Goal: Task Accomplishment & Management: Manage account settings

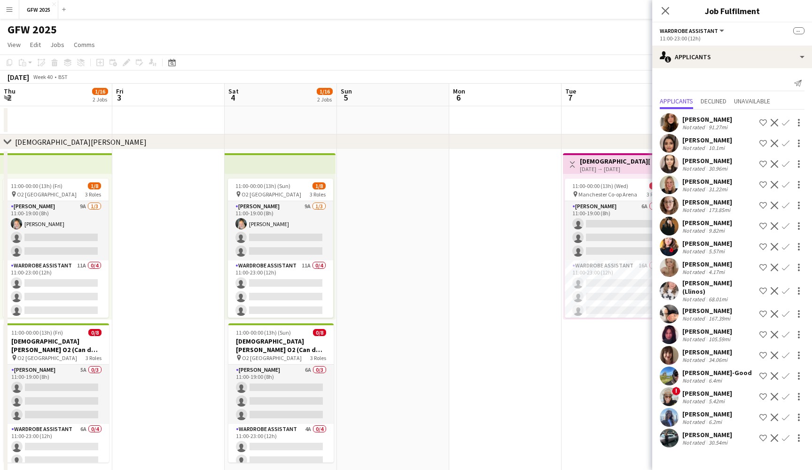
scroll to position [47, 0]
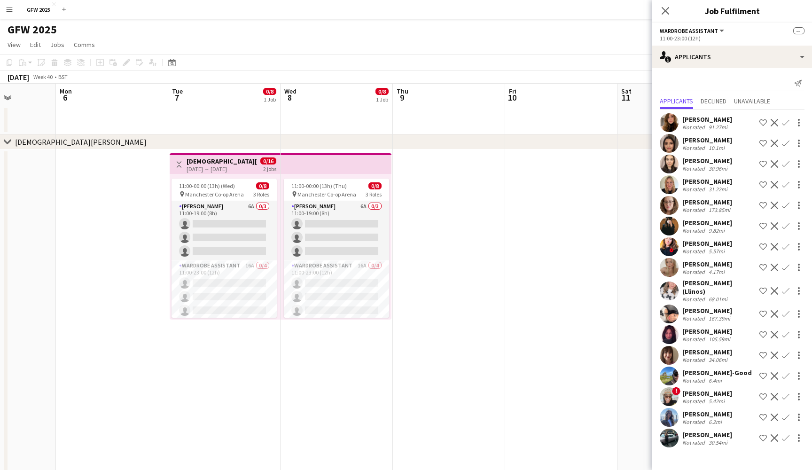
click at [0, 20] on div "GFW 2025 user user" at bounding box center [406, 28] width 812 height 18
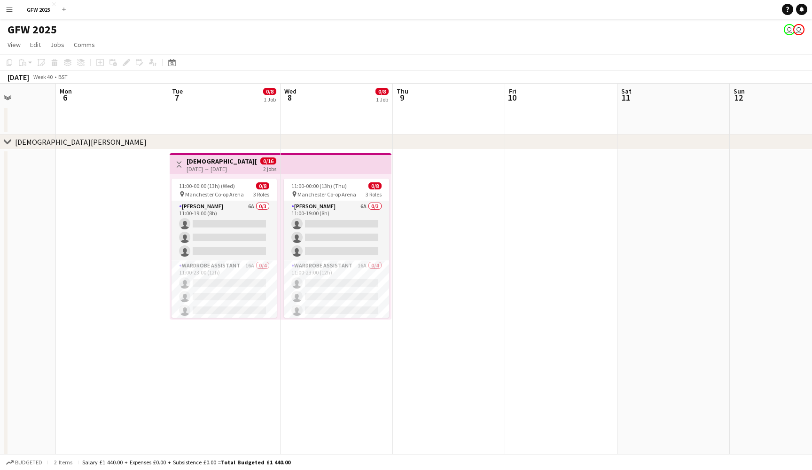
click at [6, 9] on app-icon "Menu" at bounding box center [10, 10] width 8 height 8
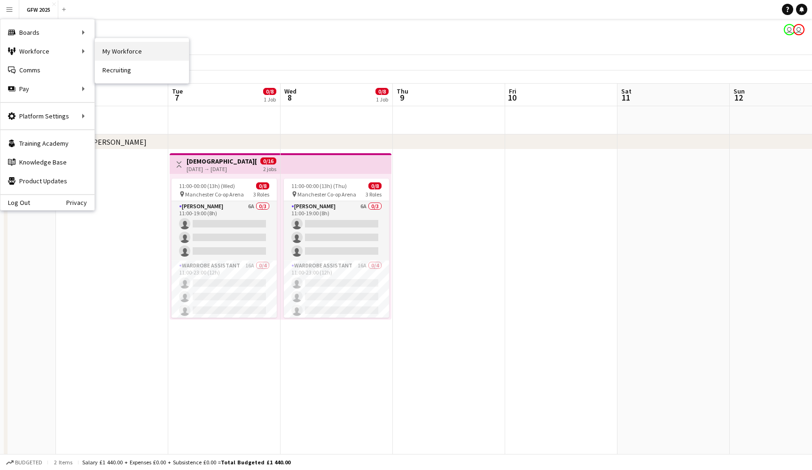
click at [132, 53] on link "My Workforce" at bounding box center [142, 51] width 94 height 19
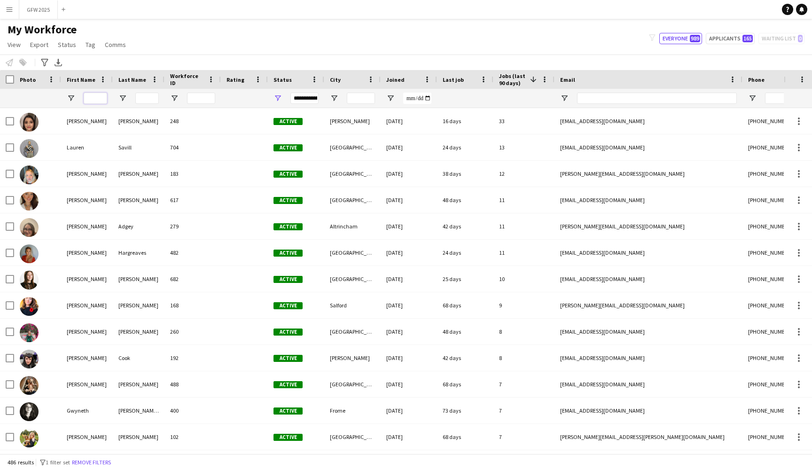
click at [96, 97] on input "First Name Filter Input" at bounding box center [95, 98] width 23 height 11
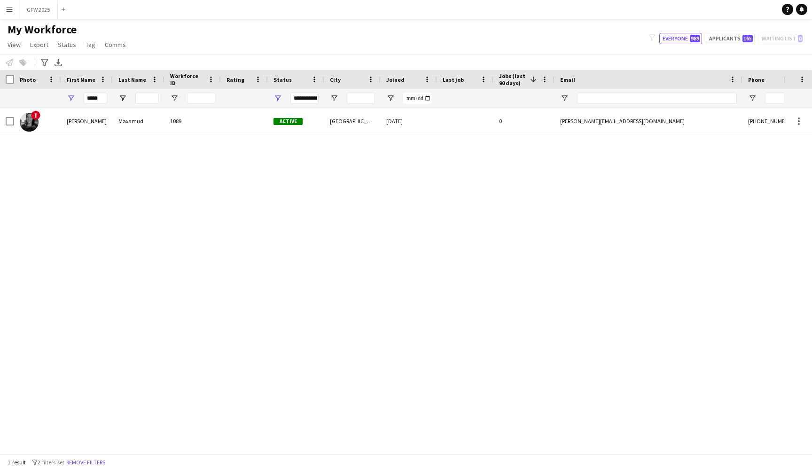
drag, startPoint x: 83, startPoint y: 106, endPoint x: 66, endPoint y: 117, distance: 20.1
click at [66, 117] on div "[PERSON_NAME]" at bounding box center [87, 121] width 52 height 26
click at [104, 97] on input "*****" at bounding box center [95, 98] width 23 height 11
type input "*"
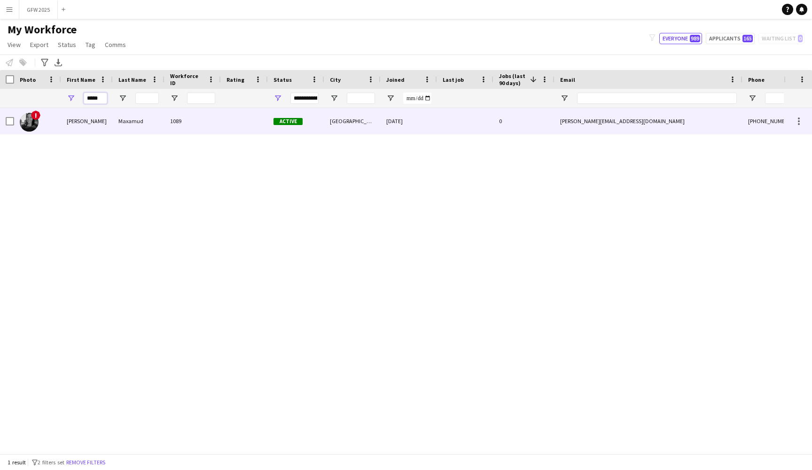
type input "*****"
click at [79, 119] on div "[PERSON_NAME]" at bounding box center [87, 121] width 52 height 26
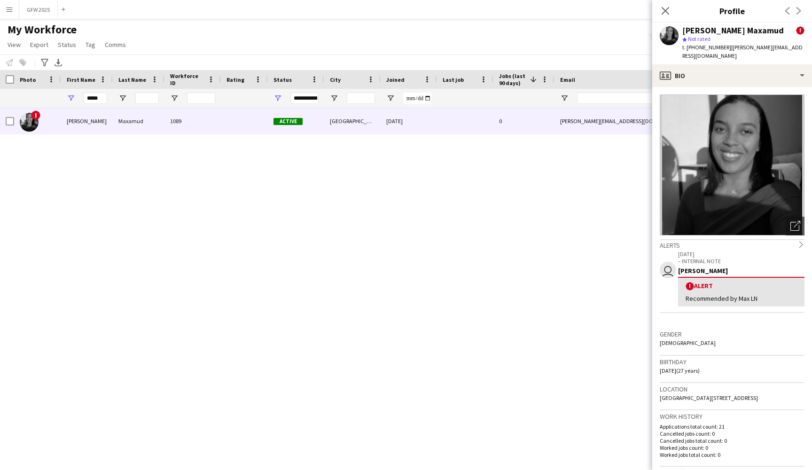
click at [792, 239] on div "Alerts chevron-right" at bounding box center [731, 244] width 145 height 10
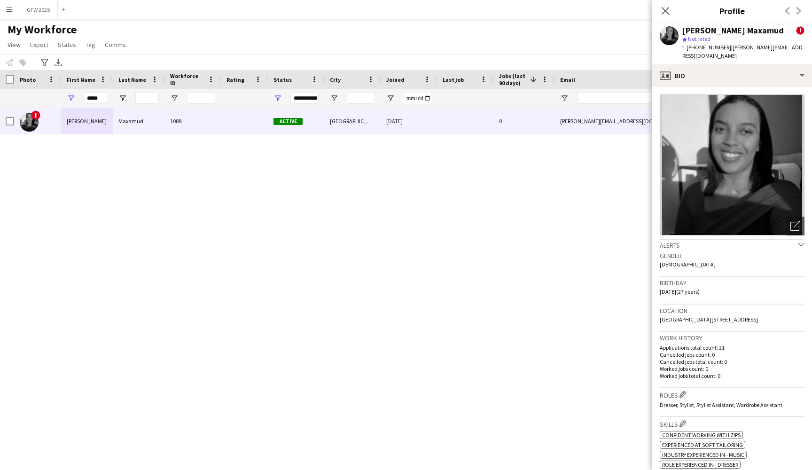
click at [800, 241] on icon "chevron-down" at bounding box center [800, 244] width 7 height 7
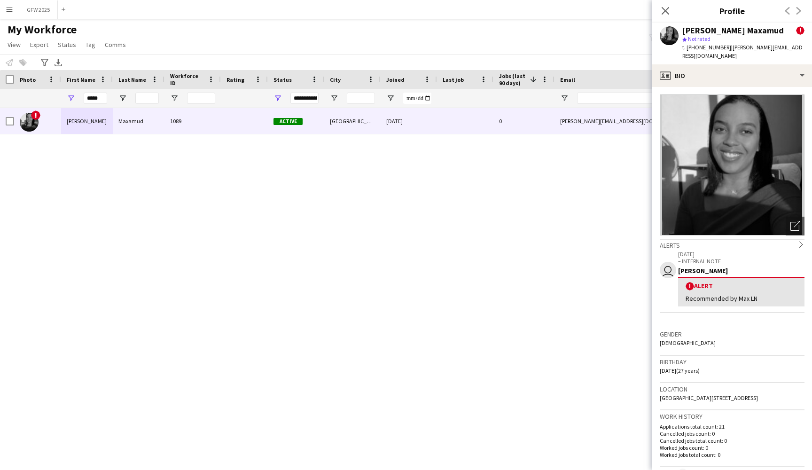
click at [728, 298] on app-crew-profile-feedback-alert "user [DATE] – INTERNAL NOTE [PERSON_NAME] ! Alert Recommended by Max LN" at bounding box center [731, 280] width 145 height 63
click at [734, 294] on div "Recommended by Max LN" at bounding box center [740, 298] width 111 height 8
click at [723, 65] on div "profile Bio" at bounding box center [732, 75] width 160 height 23
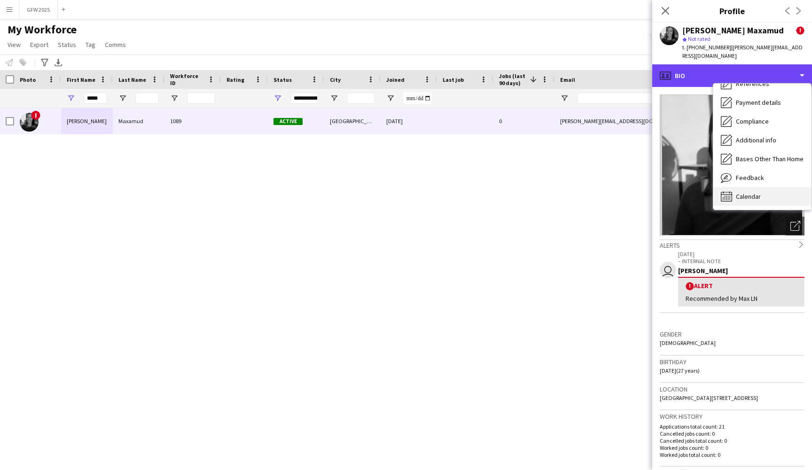
scroll to position [107, 0]
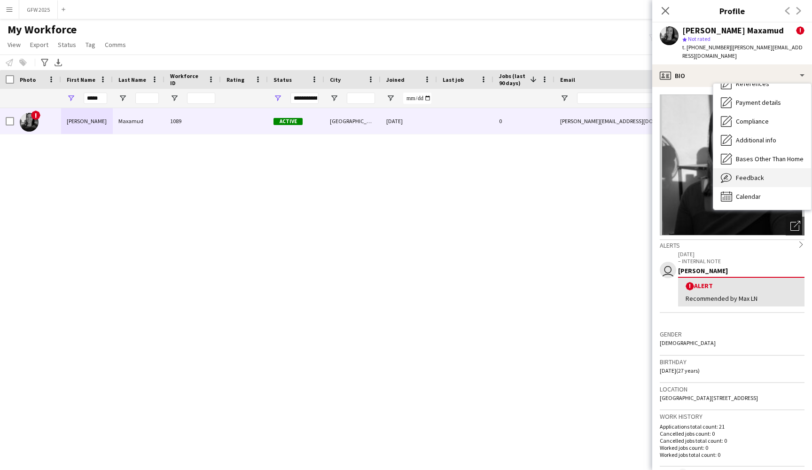
click at [760, 173] on span "Feedback" at bounding box center [749, 177] width 28 height 8
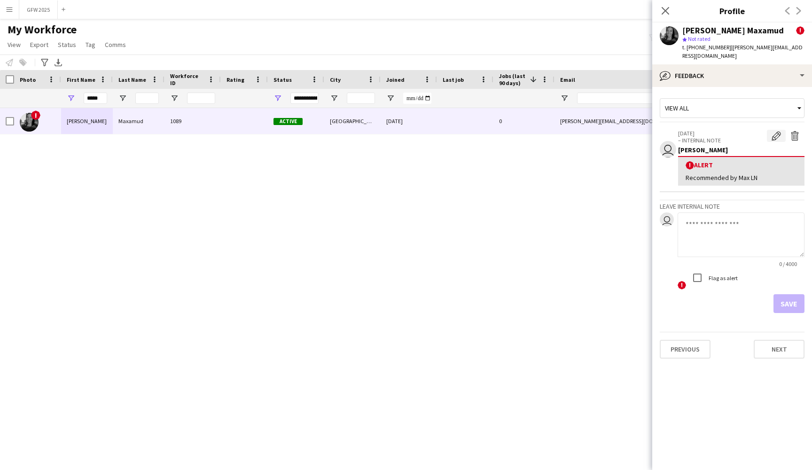
click at [778, 131] on app-icon "Edit alert" at bounding box center [775, 135] width 9 height 9
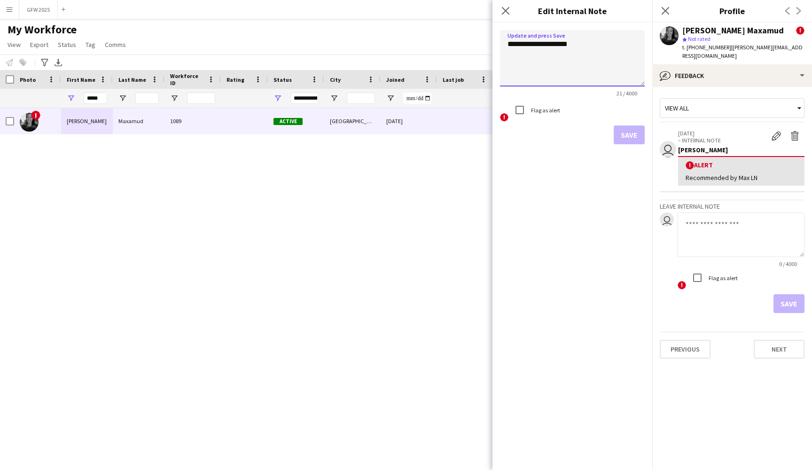
drag, startPoint x: 613, startPoint y: 46, endPoint x: 488, endPoint y: 42, distance: 125.4
click at [488, 42] on body "Menu Boards Boards Boards All jobs Status Workforce Workforce My Workforce Recr…" at bounding box center [406, 235] width 812 height 470
click at [557, 40] on textarea "**********" at bounding box center [572, 58] width 145 height 56
click at [615, 43] on textarea "**********" at bounding box center [572, 58] width 145 height 56
type textarea "**********"
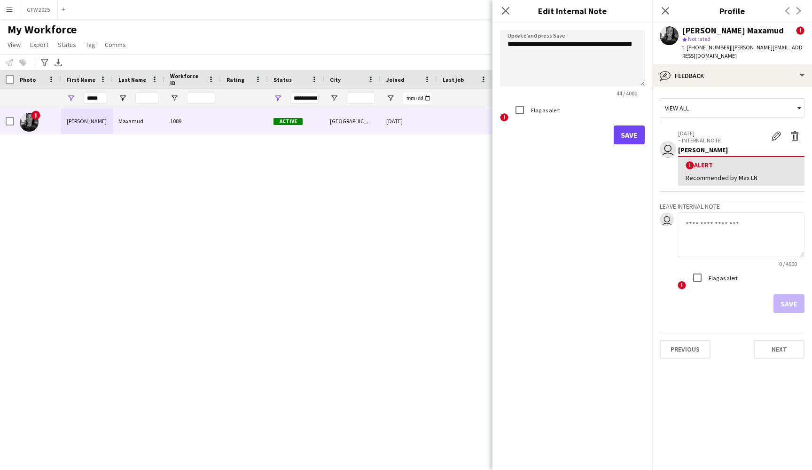
click at [612, 136] on div "Save" at bounding box center [572, 134] width 145 height 19
click at [624, 134] on button "Save" at bounding box center [628, 134] width 31 height 19
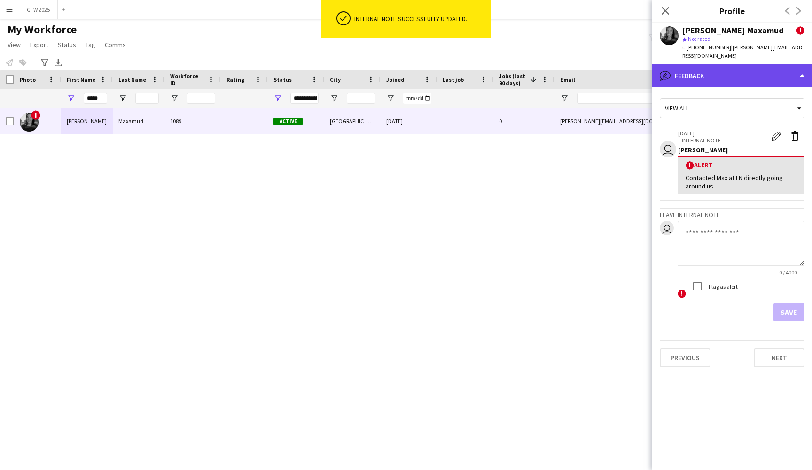
click at [768, 65] on div "bubble-pencil Feedback" at bounding box center [732, 75] width 160 height 23
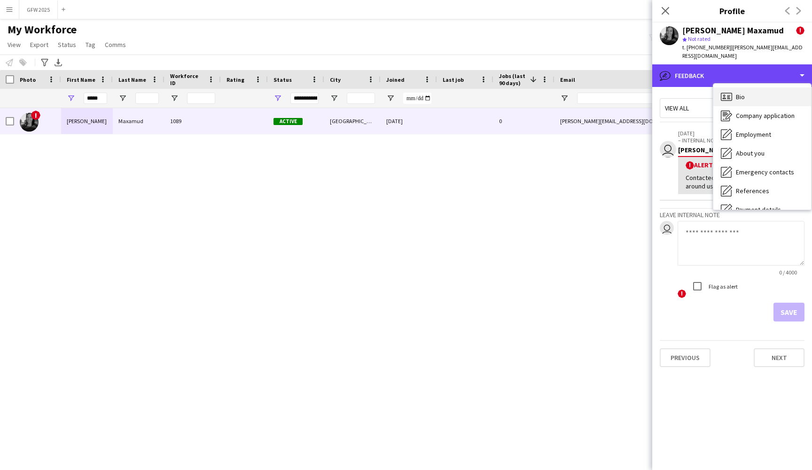
scroll to position [0, 0]
click at [772, 87] on div "Bio Bio" at bounding box center [762, 96] width 98 height 19
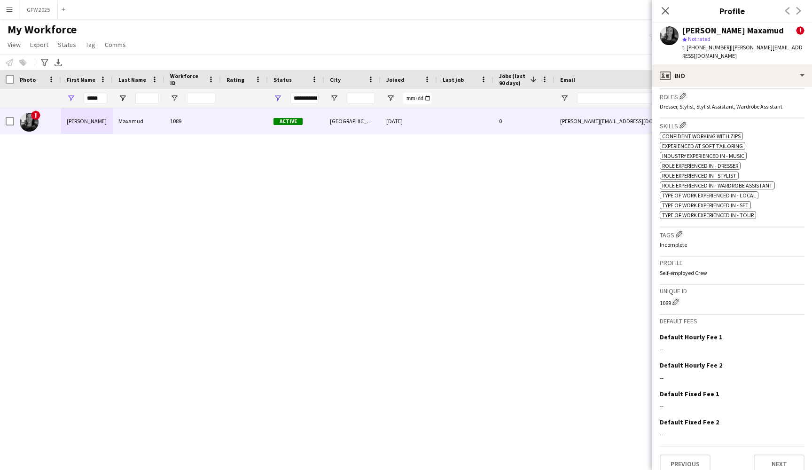
scroll to position [385, 0]
click at [779, 455] on button "Next" at bounding box center [778, 464] width 51 height 19
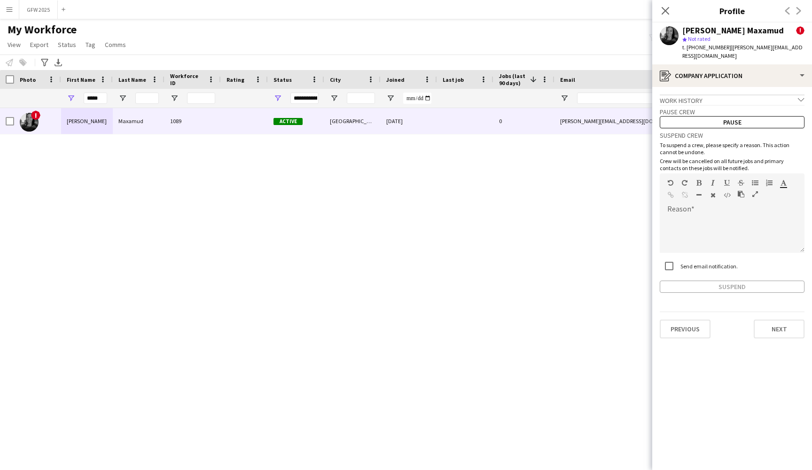
click at [749, 280] on div "Suspend" at bounding box center [731, 286] width 145 height 12
click at [712, 196] on div "default Heading 1 Heading 2 Heading 3 Heading 4 Heading 5 Heading 6 Heading 7 P…" at bounding box center [731, 190] width 145 height 35
click at [683, 215] on div at bounding box center [731, 234] width 145 height 38
click at [731, 280] on button "Suspend" at bounding box center [731, 286] width 145 height 12
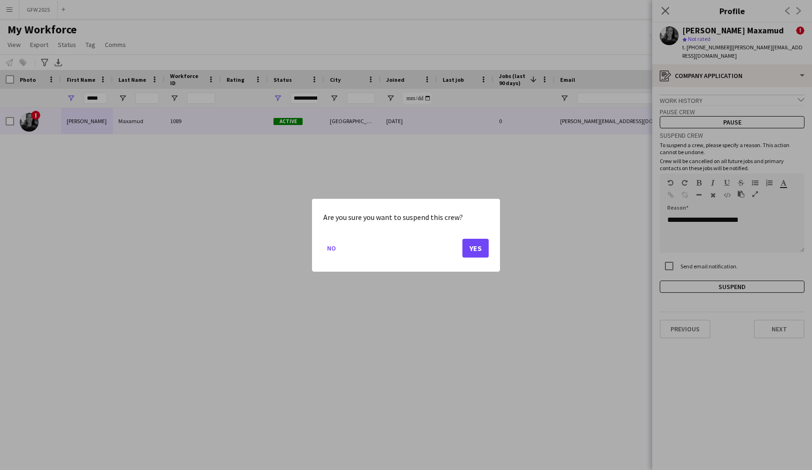
click at [477, 245] on button "Yes" at bounding box center [475, 247] width 26 height 19
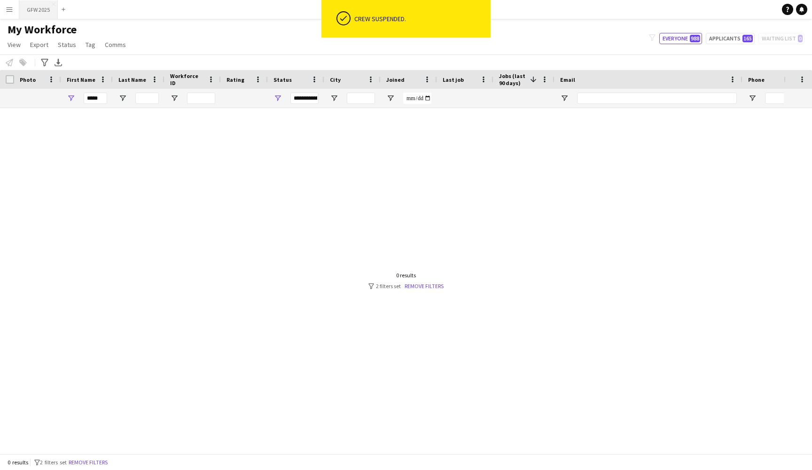
click at [39, 7] on button "GFW 2025 Close" at bounding box center [38, 9] width 39 height 18
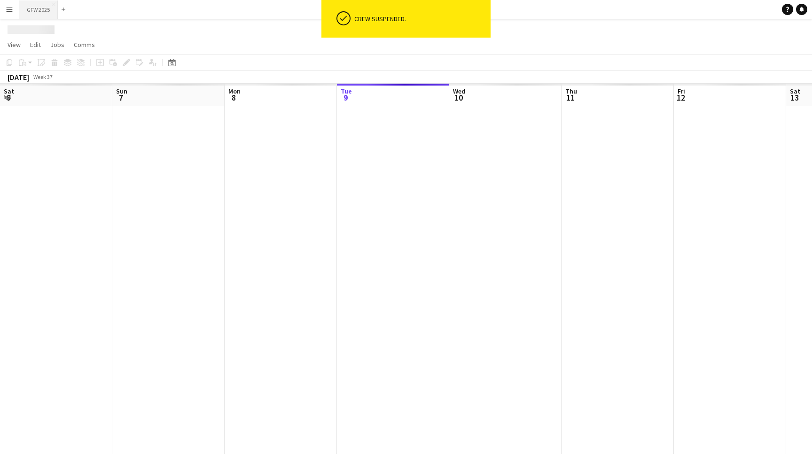
scroll to position [0, 225]
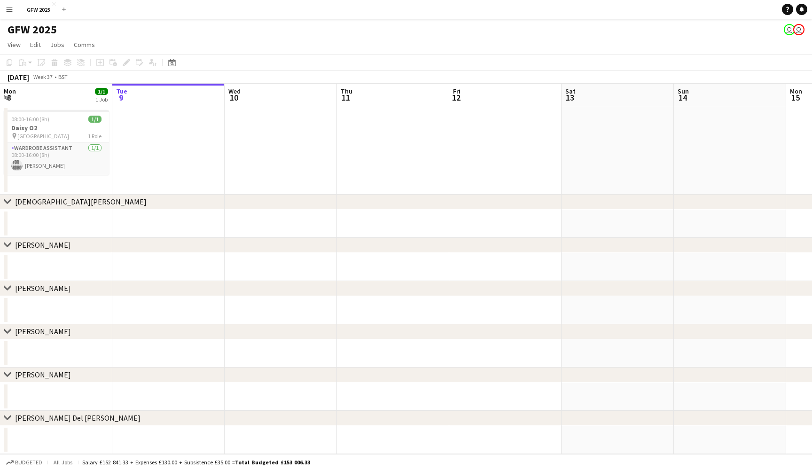
click at [167, 138] on app-date-cell at bounding box center [168, 150] width 112 height 88
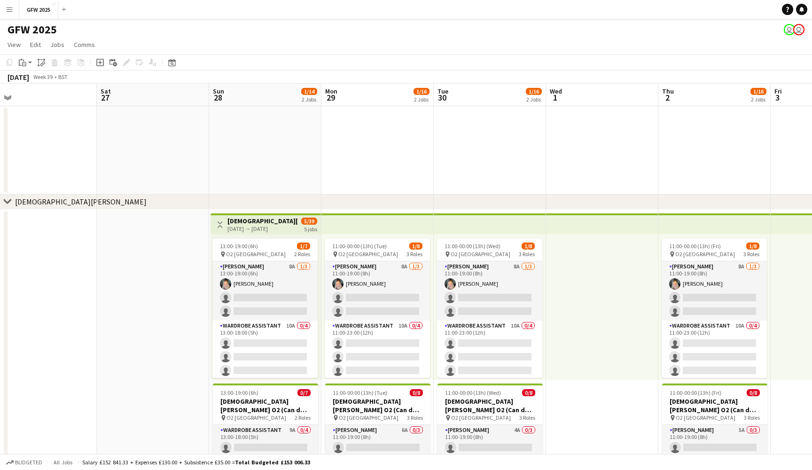
scroll to position [0, 272]
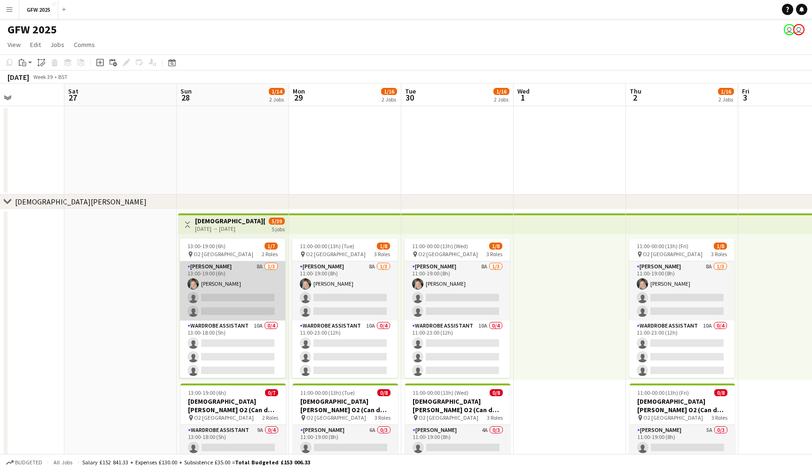
click at [222, 295] on app-card-role "[PERSON_NAME] 8A [DATE] 13:00-19:00 (6h) [PERSON_NAME] single-neutral-actions s…" at bounding box center [232, 290] width 105 height 59
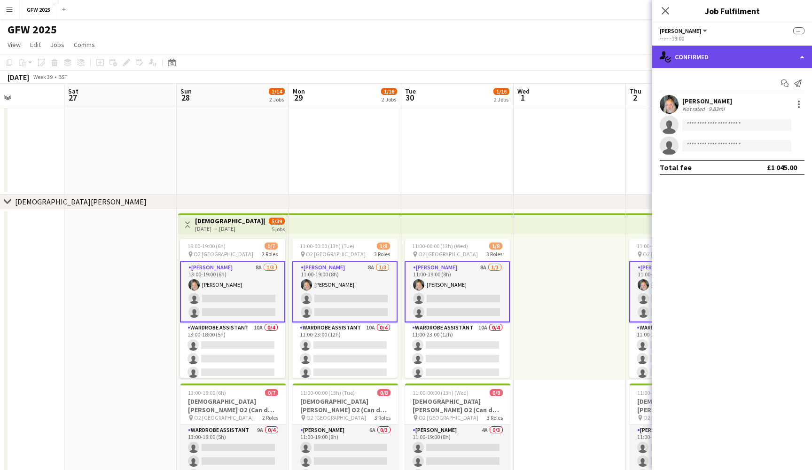
click at [740, 60] on div "single-neutral-actions-check-2 Confirmed" at bounding box center [732, 57] width 160 height 23
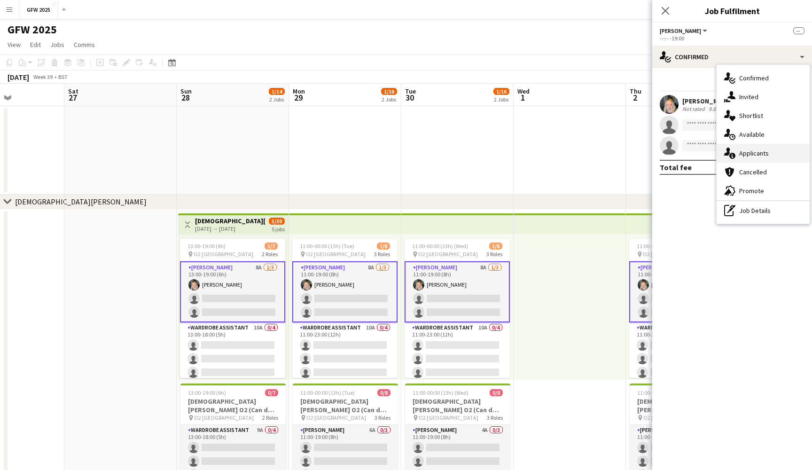
click at [766, 155] on span "Applicants" at bounding box center [754, 153] width 30 height 8
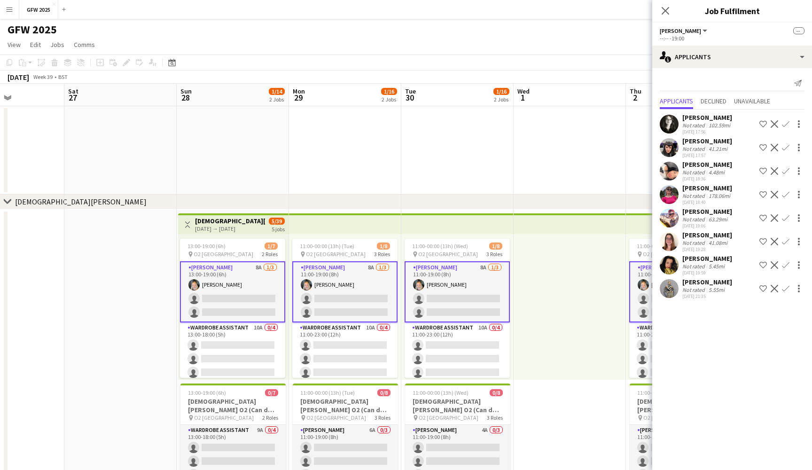
click at [783, 265] on app-icon "Confirm" at bounding box center [786, 265] width 8 height 8
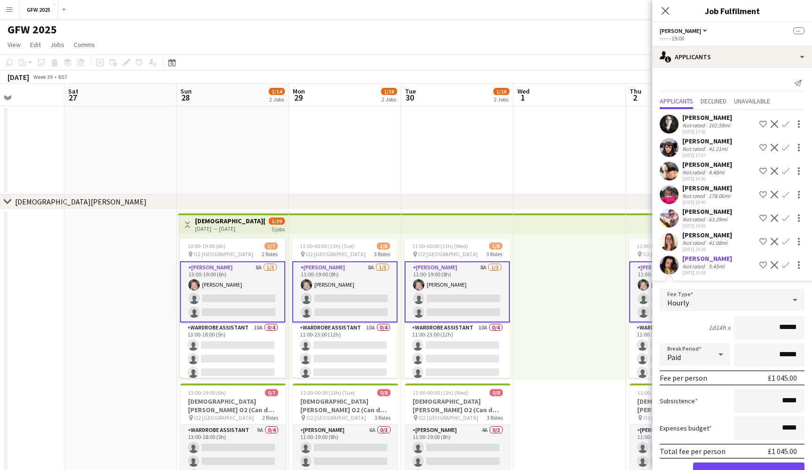
click at [764, 466] on button "Confirm" at bounding box center [748, 471] width 111 height 19
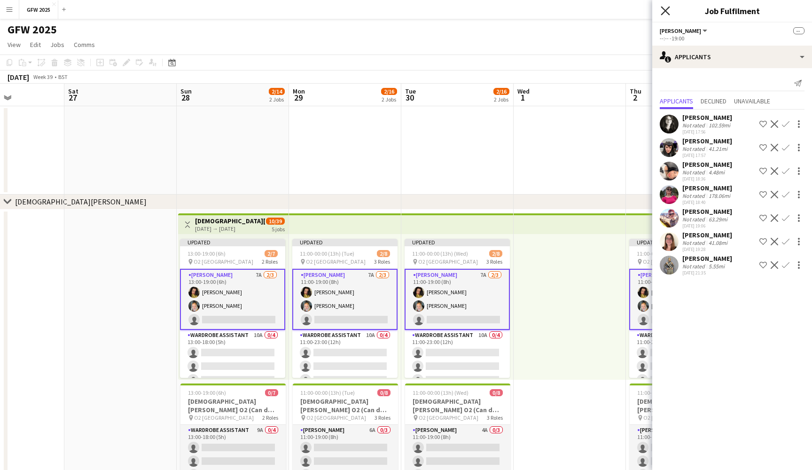
click at [664, 8] on icon "Close pop-in" at bounding box center [664, 10] width 9 height 9
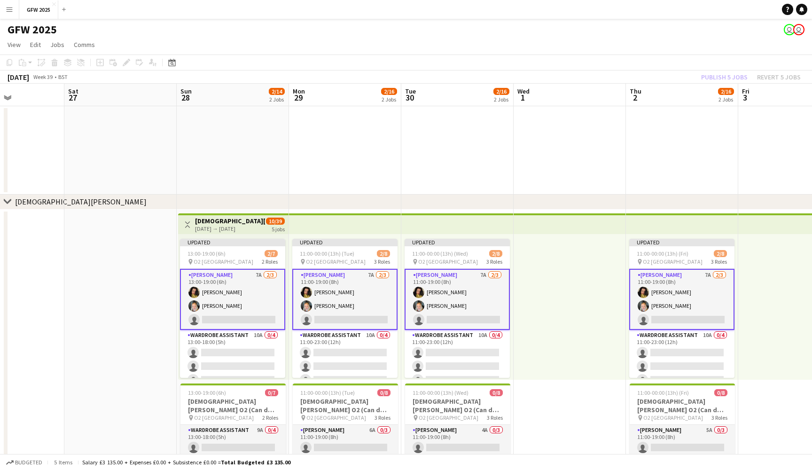
click at [722, 76] on div "Publish 5 jobs Revert 5 jobs" at bounding box center [750, 77] width 122 height 12
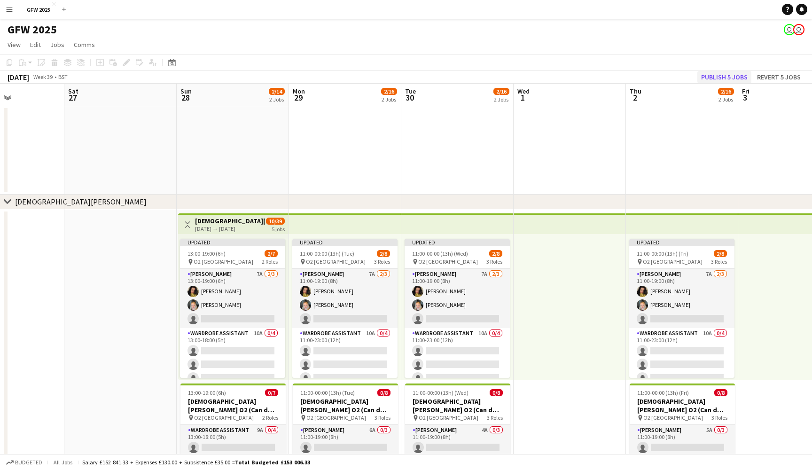
click at [718, 76] on button "Publish 5 jobs" at bounding box center [724, 77] width 54 height 12
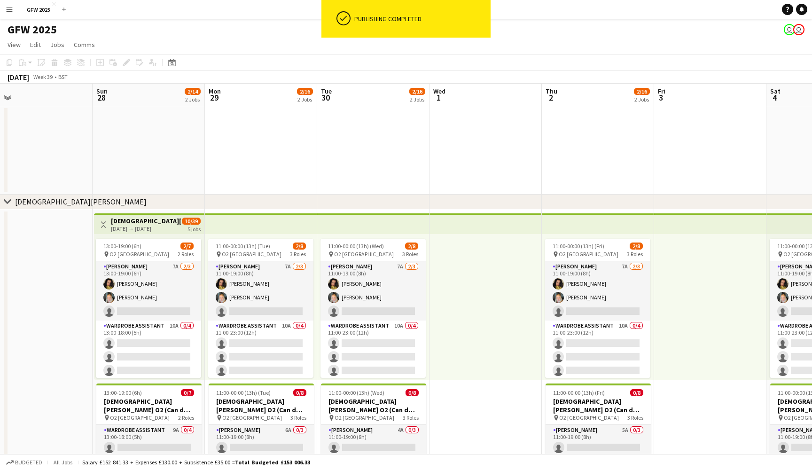
scroll to position [0, 352]
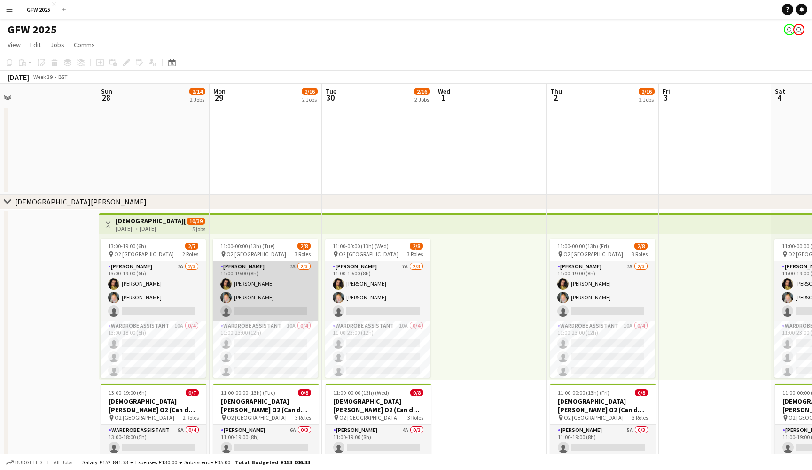
click at [264, 291] on app-card-role "[PERSON_NAME] 7A [DATE] 11:00-19:00 (8h) [PERSON_NAME] [PERSON_NAME] single-neu…" at bounding box center [265, 290] width 105 height 59
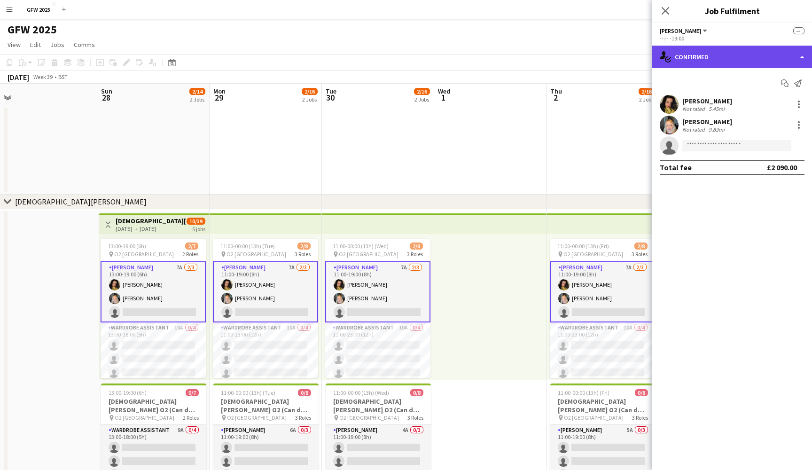
click at [770, 54] on div "single-neutral-actions-check-2 Confirmed" at bounding box center [732, 57] width 160 height 23
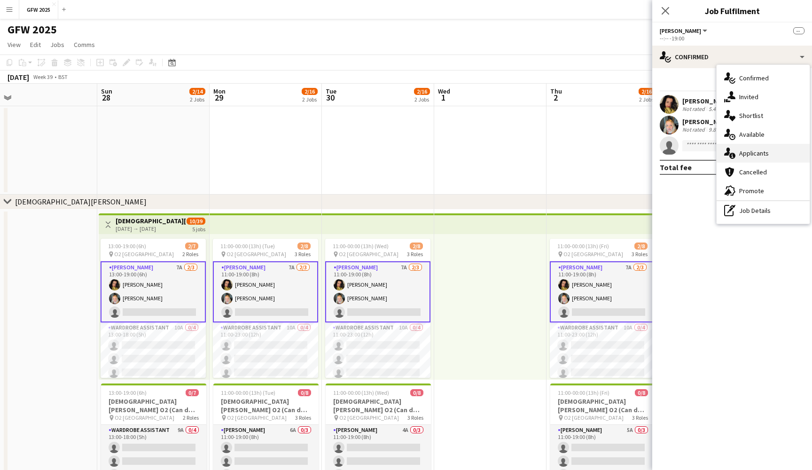
click at [764, 155] on span "Applicants" at bounding box center [754, 153] width 30 height 8
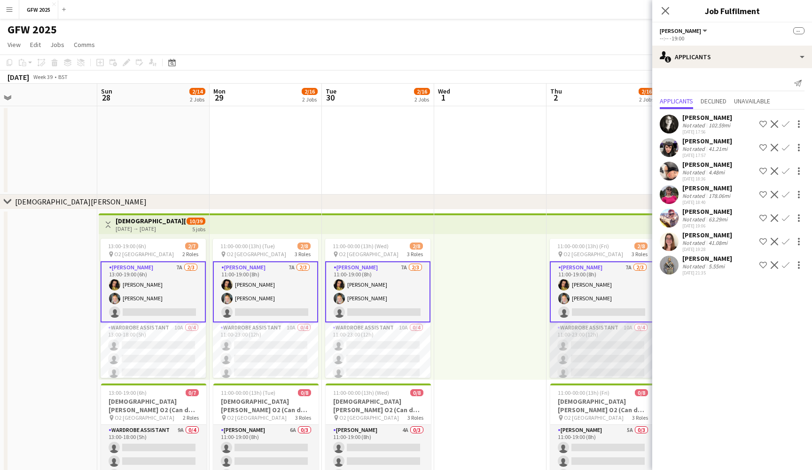
click at [595, 360] on app-card-role "Wardrobe Assistant 10A 0/4 11:00-23:00 (12h) single-neutral-actions single-neut…" at bounding box center [602, 358] width 105 height 73
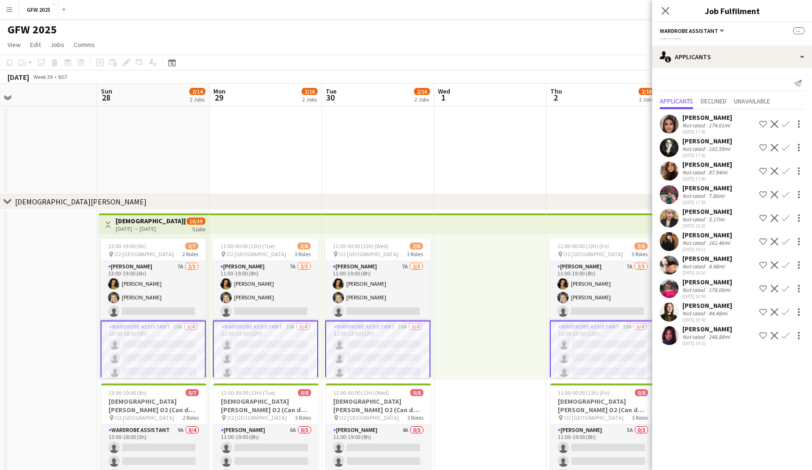
click at [58, 279] on app-date-cell at bounding box center [41, 375] width 112 height 332
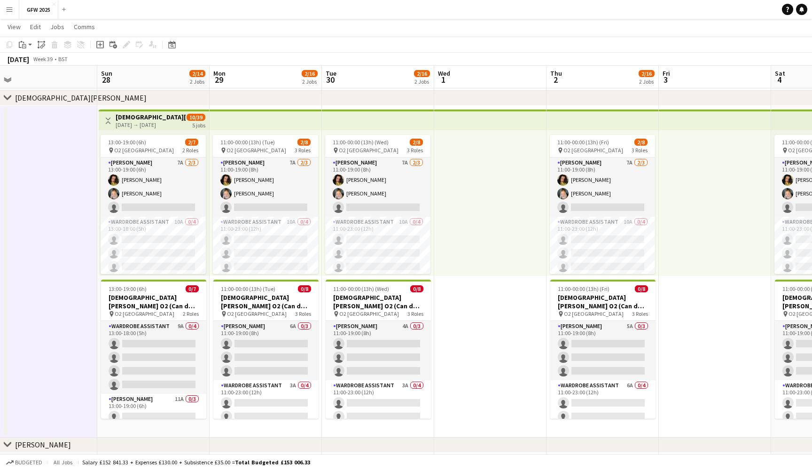
scroll to position [103, 0]
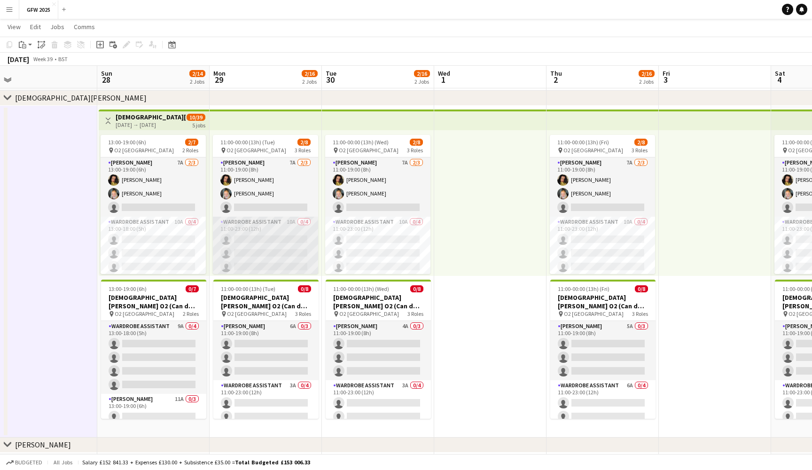
click at [278, 259] on app-card-role "Wardrobe Assistant 10A 0/4 11:00-23:00 (12h) single-neutral-actions single-neut…" at bounding box center [265, 253] width 105 height 73
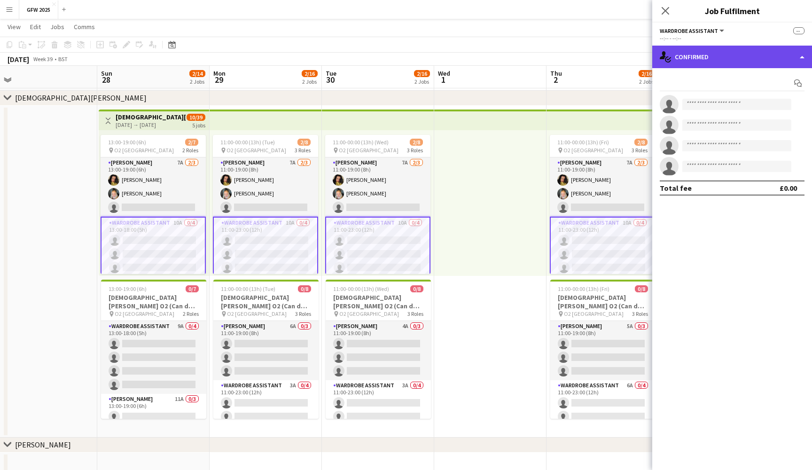
click at [670, 58] on icon at bounding box center [668, 58] width 5 height 3
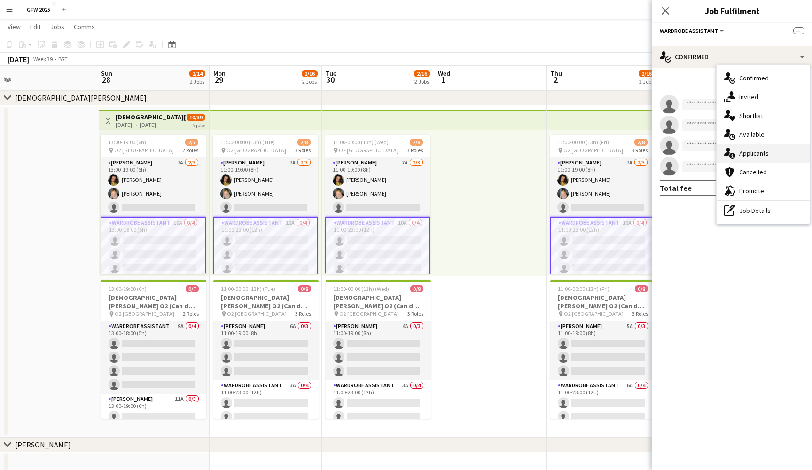
click at [757, 157] on span "Applicants" at bounding box center [754, 153] width 30 height 8
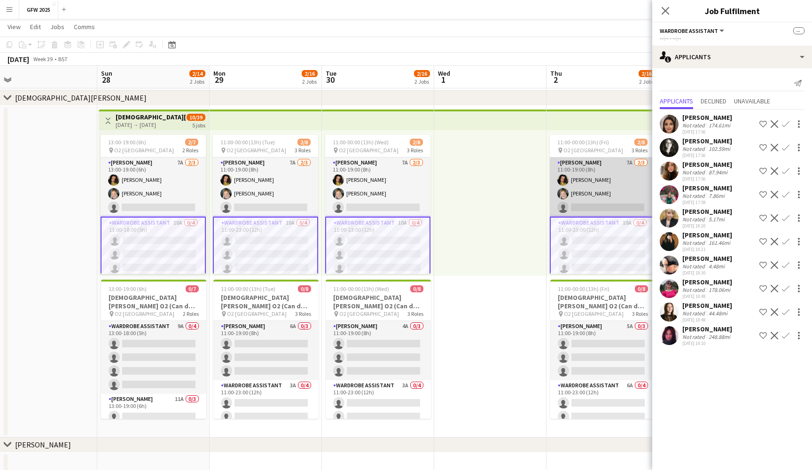
click at [604, 188] on app-card-role "[PERSON_NAME] 7A [DATE] 11:00-19:00 (8h) [PERSON_NAME] [PERSON_NAME] single-neu…" at bounding box center [602, 186] width 105 height 59
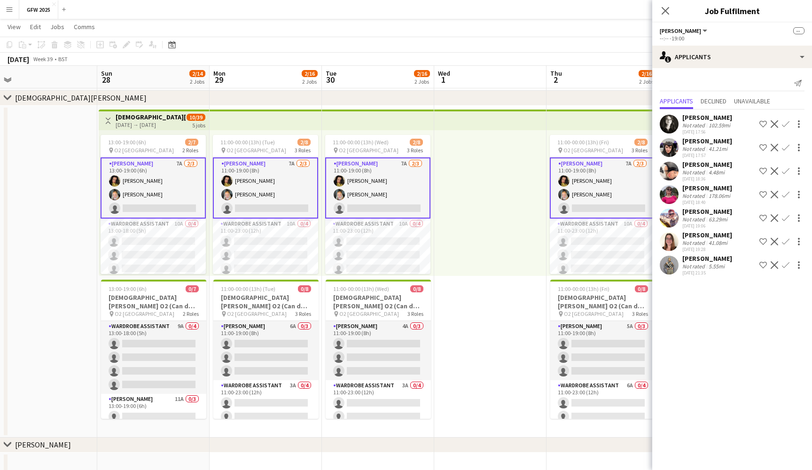
click at [717, 168] on div "[PERSON_NAME]" at bounding box center [707, 164] width 50 height 8
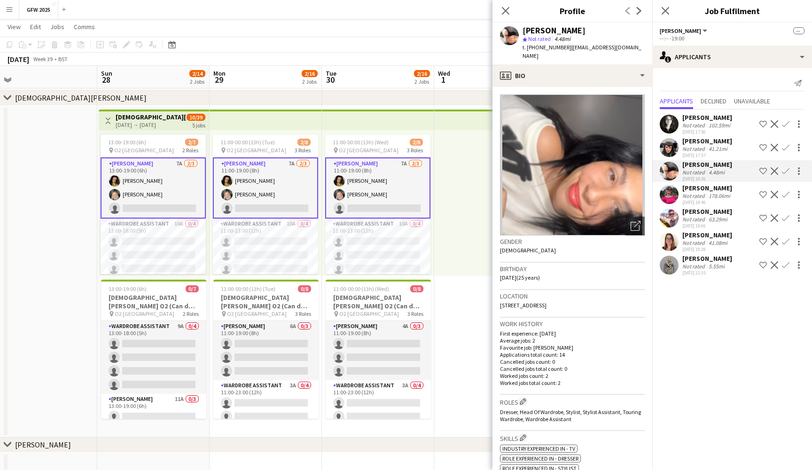
click at [718, 141] on div "[PERSON_NAME]" at bounding box center [707, 141] width 50 height 8
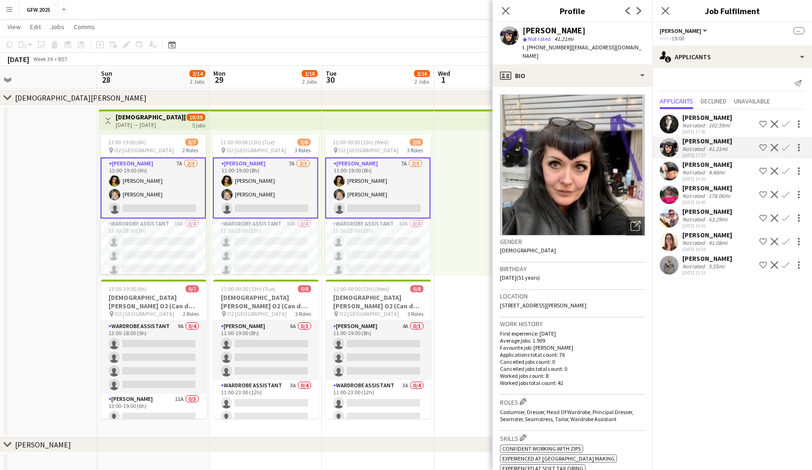
click at [715, 119] on div "[PERSON_NAME]" at bounding box center [707, 117] width 50 height 8
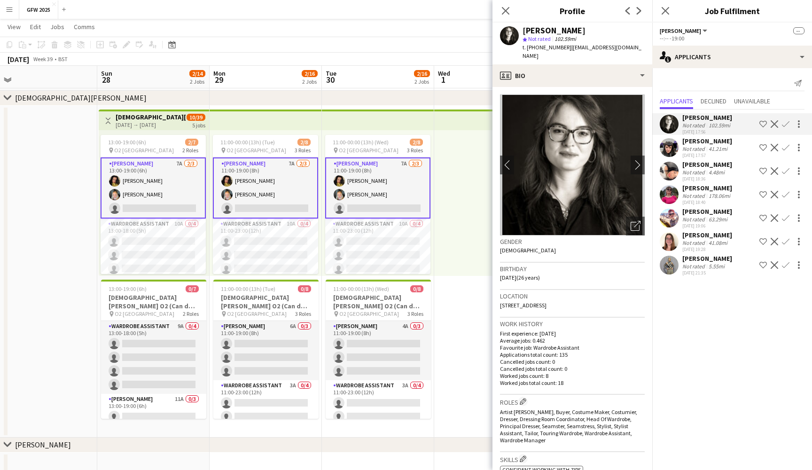
click at [714, 217] on div "63.29mi" at bounding box center [717, 219] width 23 height 7
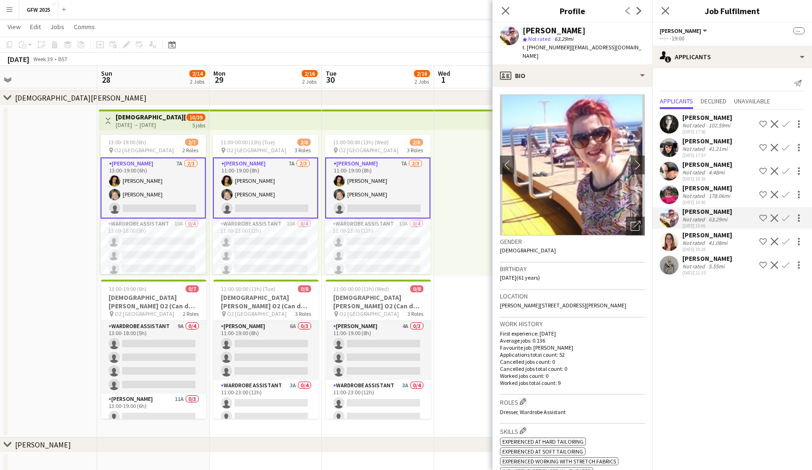
click at [718, 241] on div "41.08mi" at bounding box center [717, 242] width 23 height 7
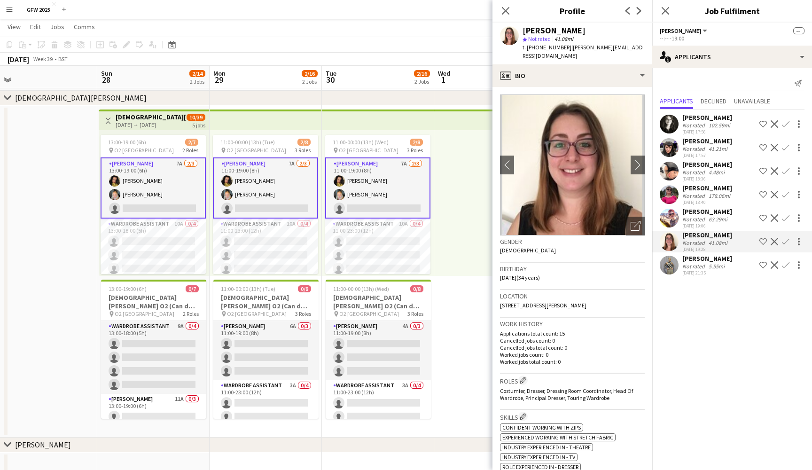
click at [717, 266] on div "5.55mi" at bounding box center [716, 266] width 20 height 7
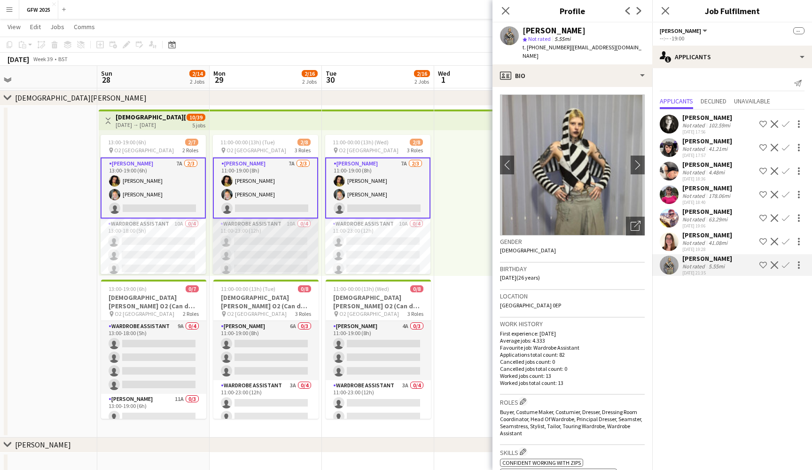
click at [253, 252] on app-card-role "Wardrobe Assistant 10A 0/4 11:00-23:00 (12h) single-neutral-actions single-neut…" at bounding box center [265, 254] width 105 height 73
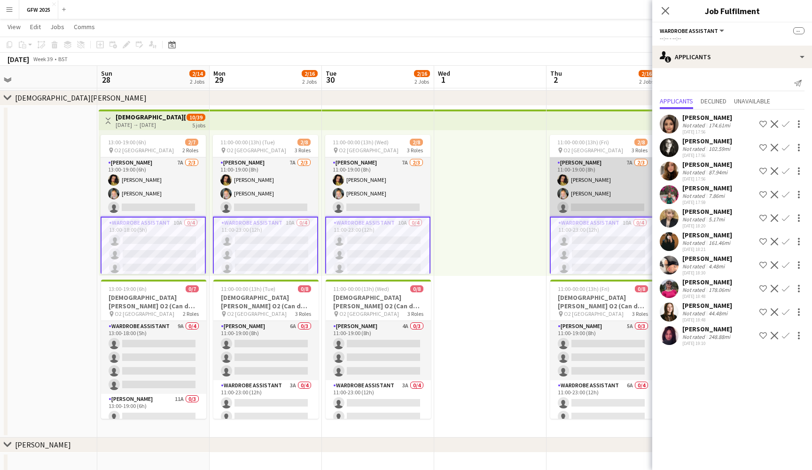
scroll to position [0, 0]
click at [582, 192] on app-card-role "[PERSON_NAME] 7A [DATE] 11:00-19:00 (8h) [PERSON_NAME] [PERSON_NAME] single-neu…" at bounding box center [602, 186] width 105 height 59
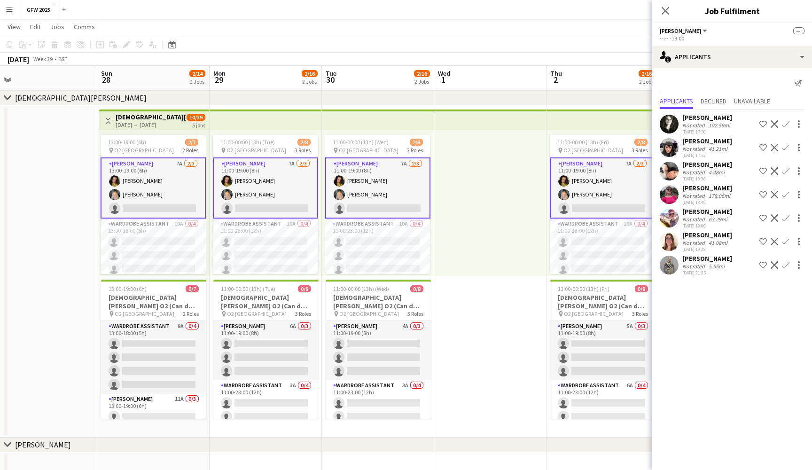
click at [674, 148] on app-user-avatar at bounding box center [668, 147] width 19 height 19
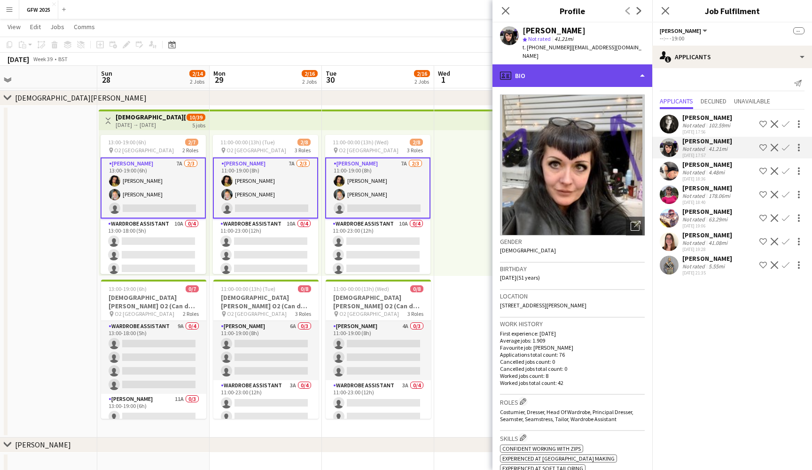
click at [625, 64] on div "profile Bio" at bounding box center [572, 75] width 160 height 23
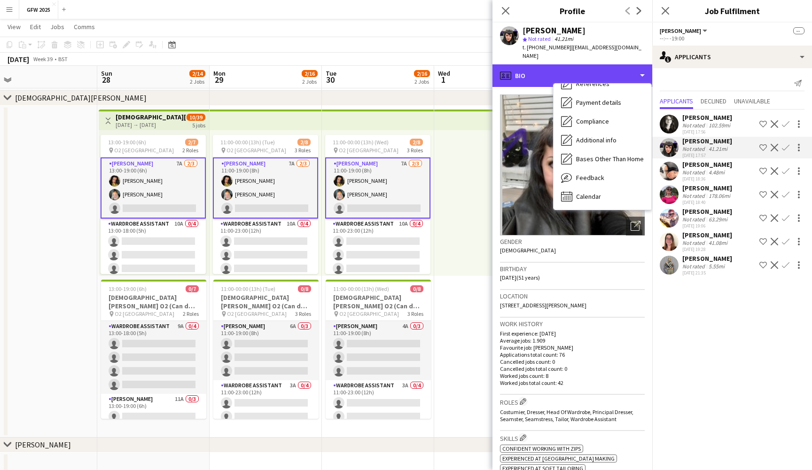
scroll to position [107, 0]
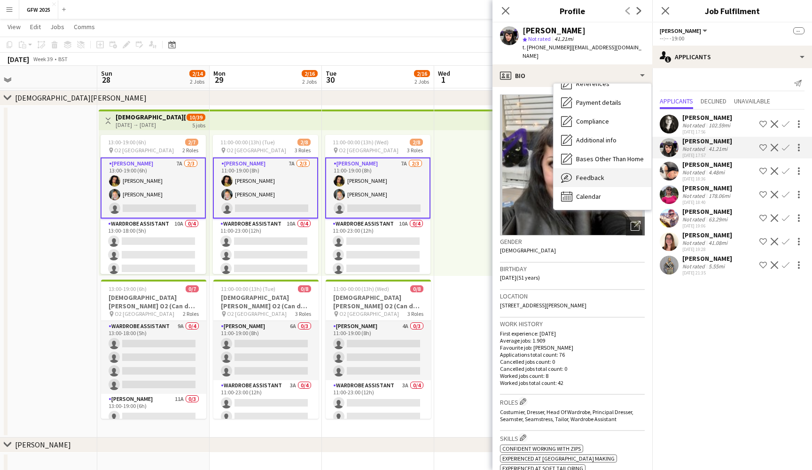
click at [613, 176] on div "Feedback Feedback" at bounding box center [602, 177] width 98 height 19
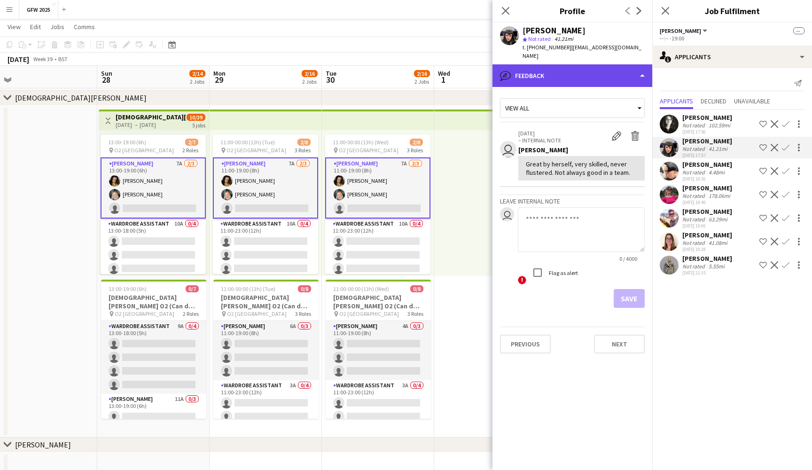
click at [634, 65] on div "bubble-pencil Feedback" at bounding box center [572, 75] width 160 height 23
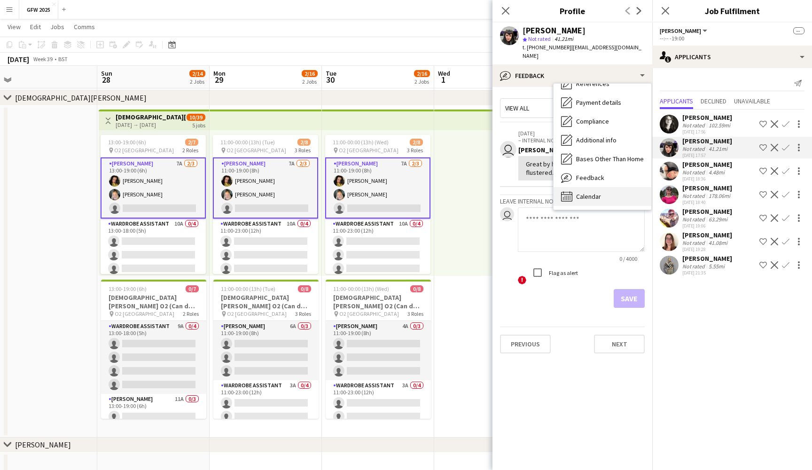
click at [609, 187] on div "Calendar Calendar" at bounding box center [602, 196] width 98 height 19
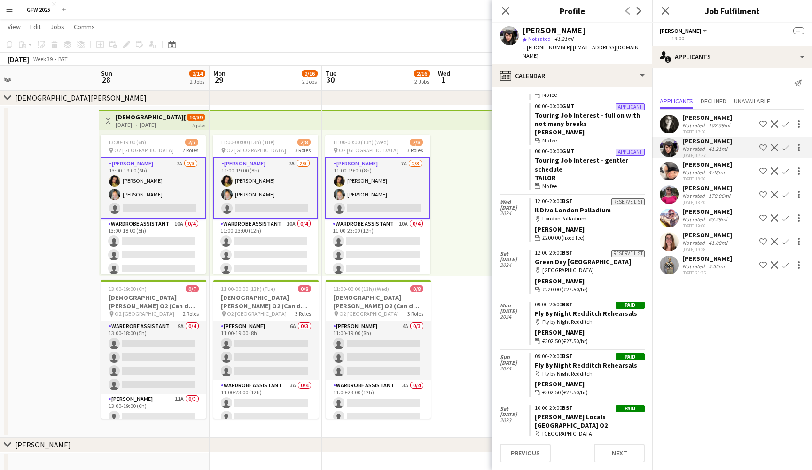
scroll to position [2515, 0]
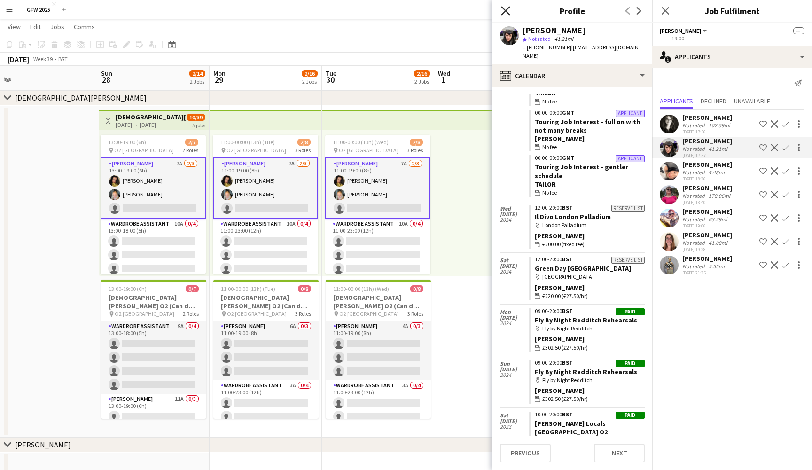
click at [504, 8] on icon "Close pop-in" at bounding box center [505, 10] width 9 height 9
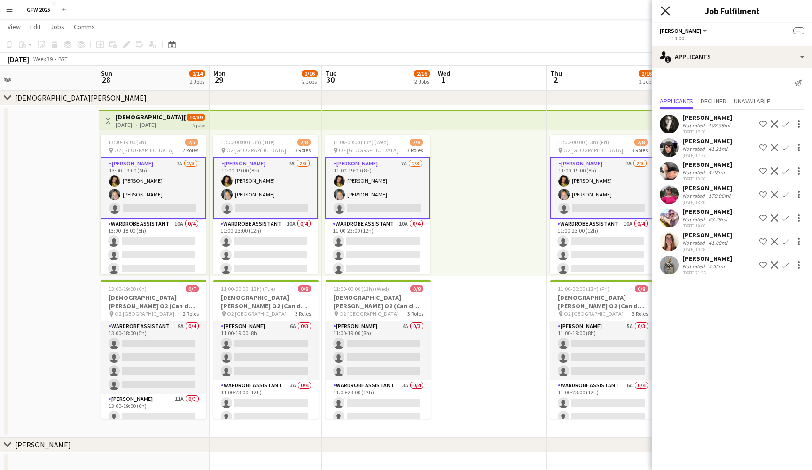
click at [663, 11] on icon "Close pop-in" at bounding box center [664, 10] width 9 height 9
